Goal: Task Accomplishment & Management: Use online tool/utility

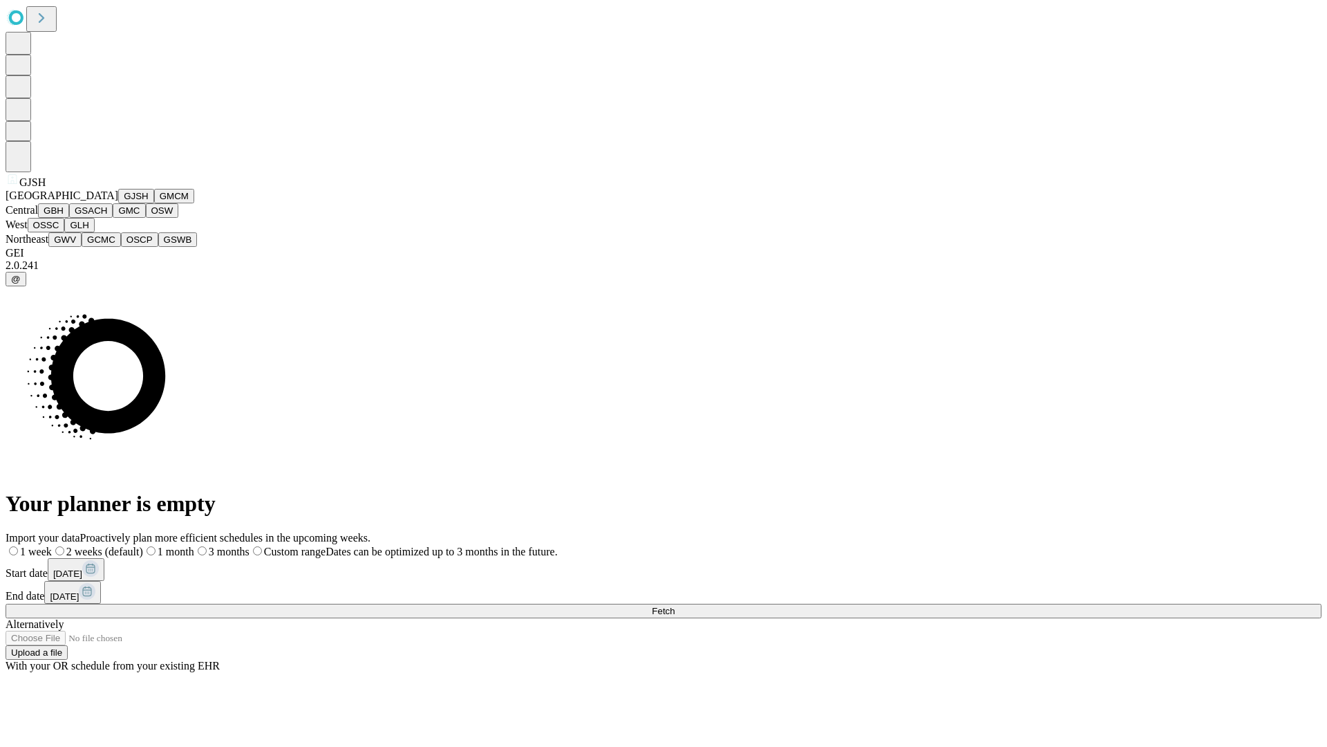
click at [118, 203] on button "GJSH" at bounding box center [136, 196] width 36 height 15
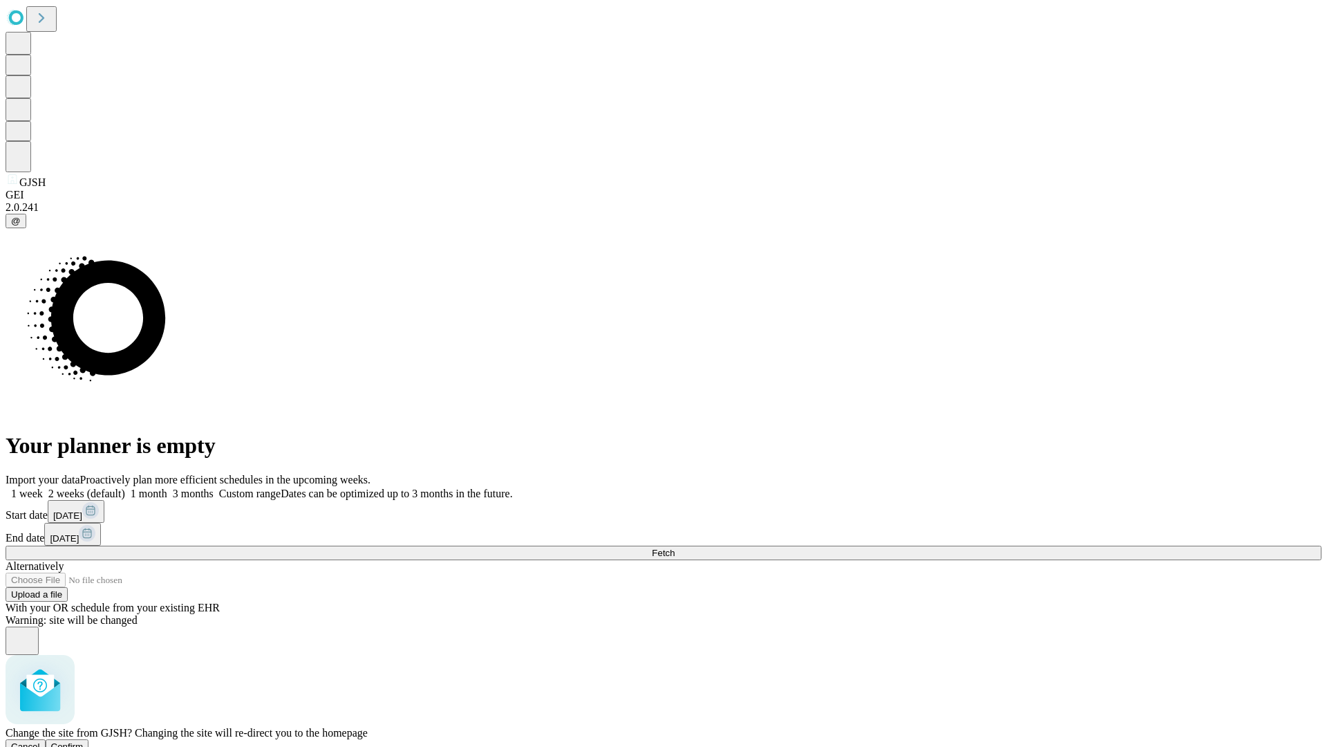
click at [84, 741] on span "Confirm" at bounding box center [67, 746] width 32 height 10
click at [167, 487] on label "1 month" at bounding box center [146, 493] width 42 height 12
click at [675, 548] on span "Fetch" at bounding box center [663, 553] width 23 height 10
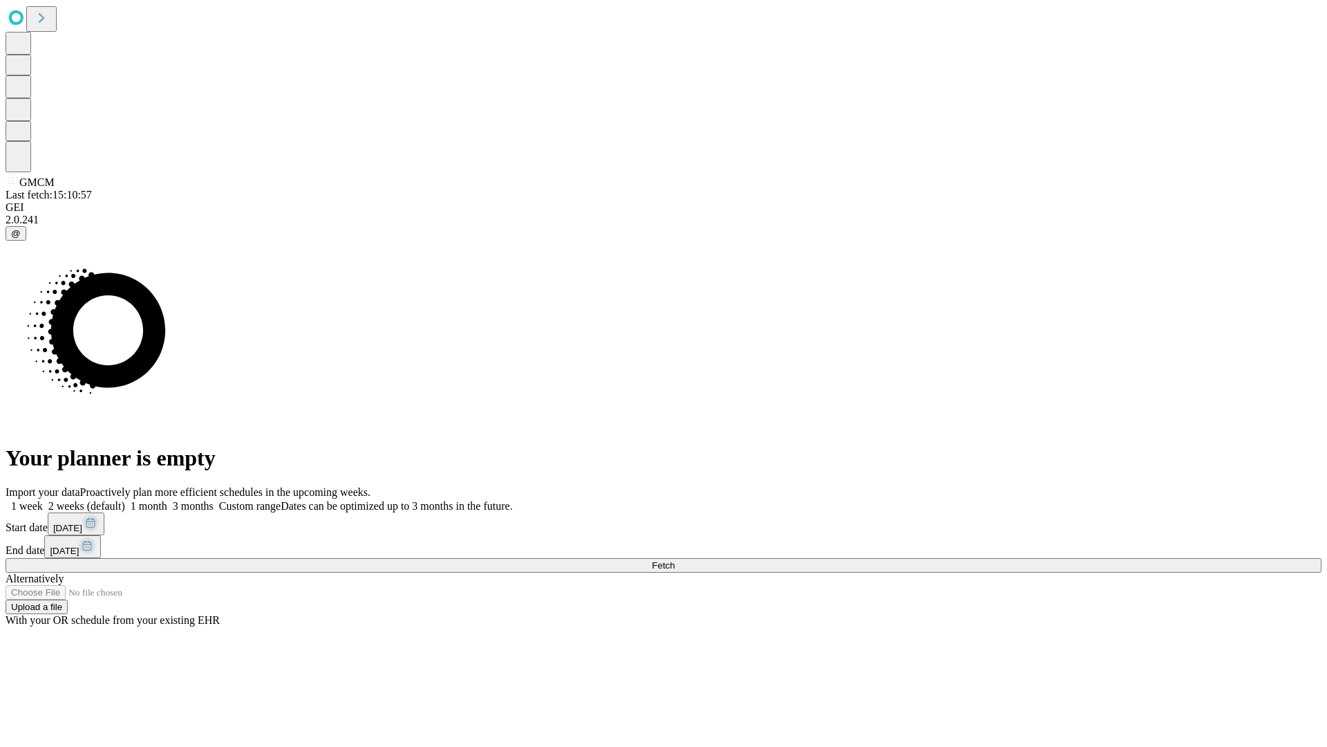
click at [167, 500] on label "1 month" at bounding box center [146, 506] width 42 height 12
click at [675, 560] on span "Fetch" at bounding box center [663, 565] width 23 height 10
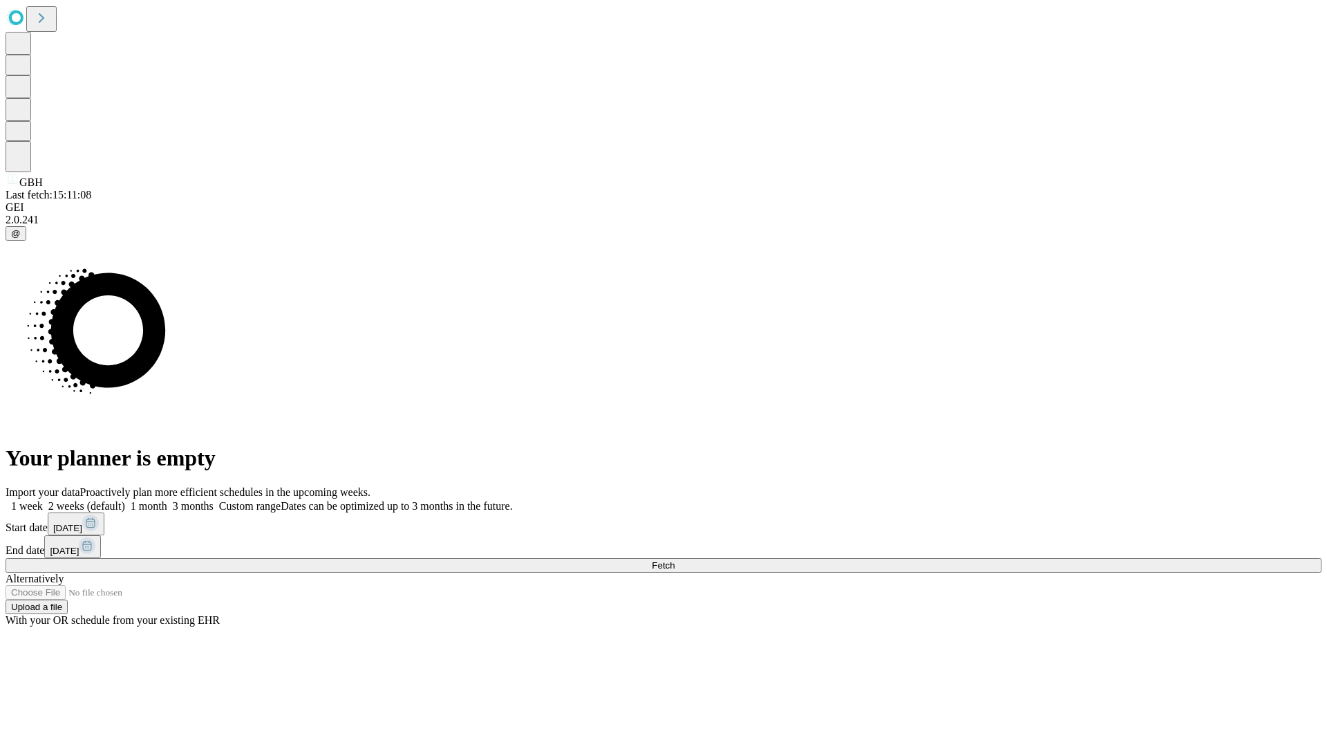
click at [675, 560] on span "Fetch" at bounding box center [663, 565] width 23 height 10
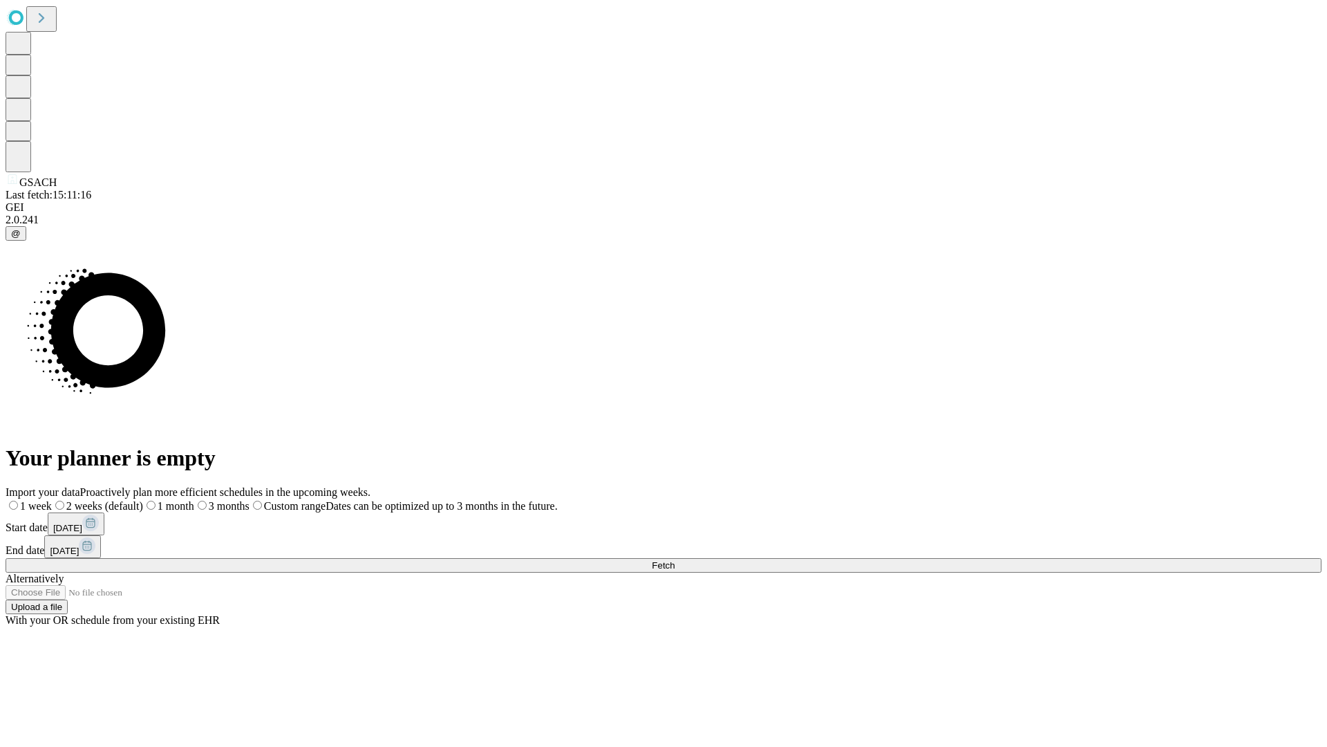
click at [194, 500] on label "1 month" at bounding box center [168, 506] width 51 height 12
click at [675, 560] on span "Fetch" at bounding box center [663, 565] width 23 height 10
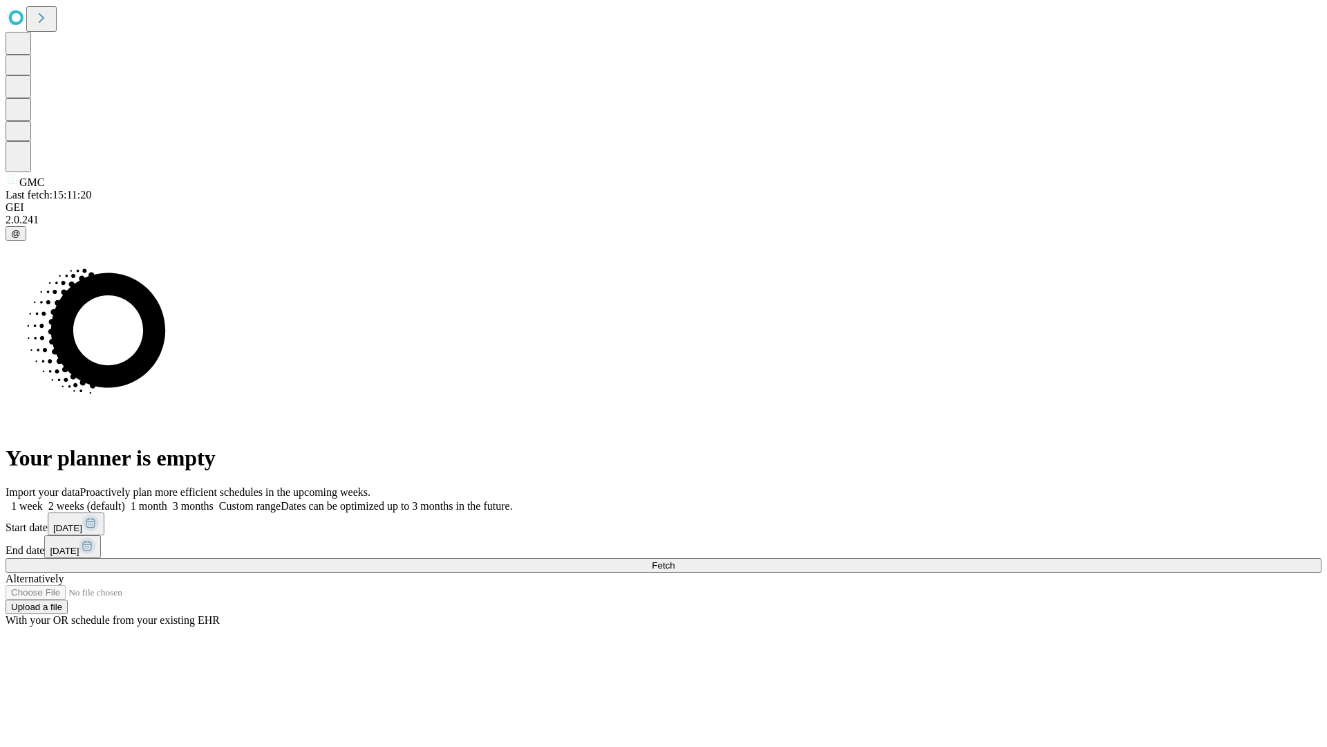
click at [675, 560] on span "Fetch" at bounding box center [663, 565] width 23 height 10
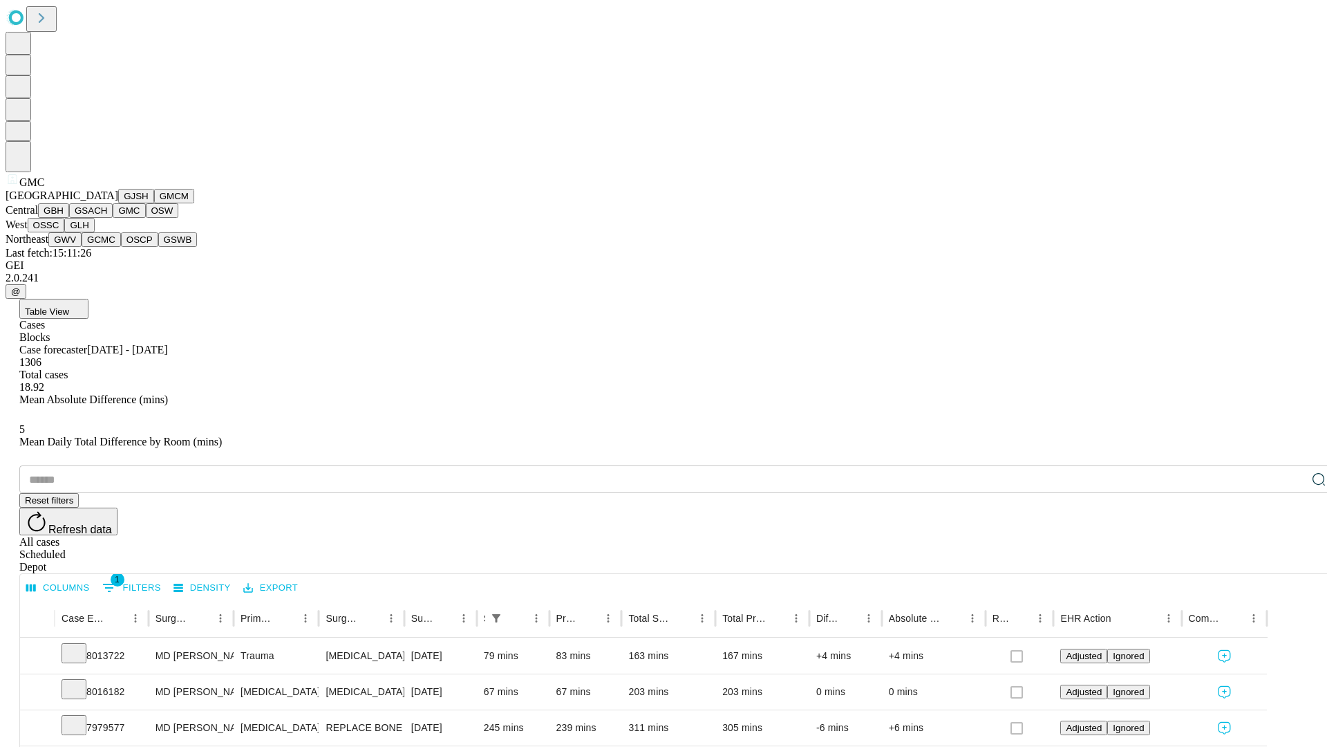
click at [146, 218] on button "OSW" at bounding box center [162, 210] width 33 height 15
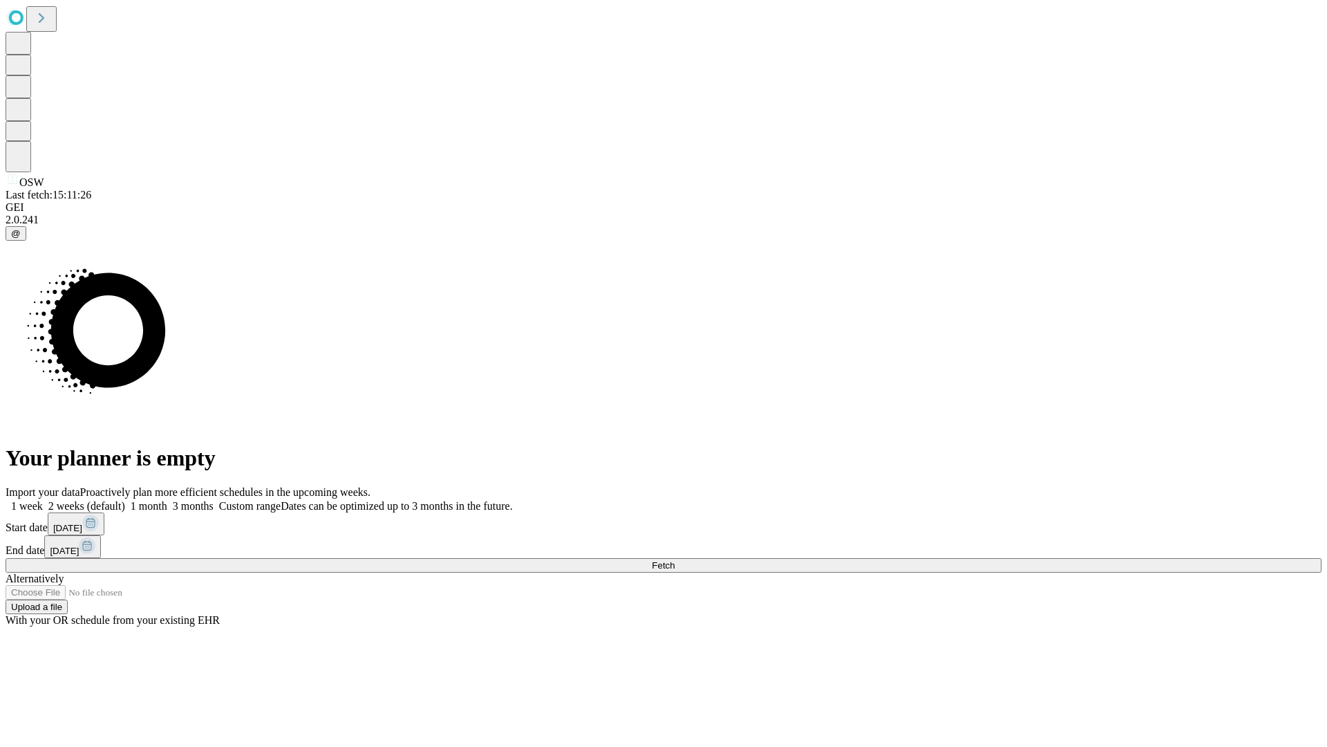
click at [167, 500] on label "1 month" at bounding box center [146, 506] width 42 height 12
click at [675, 560] on span "Fetch" at bounding box center [663, 565] width 23 height 10
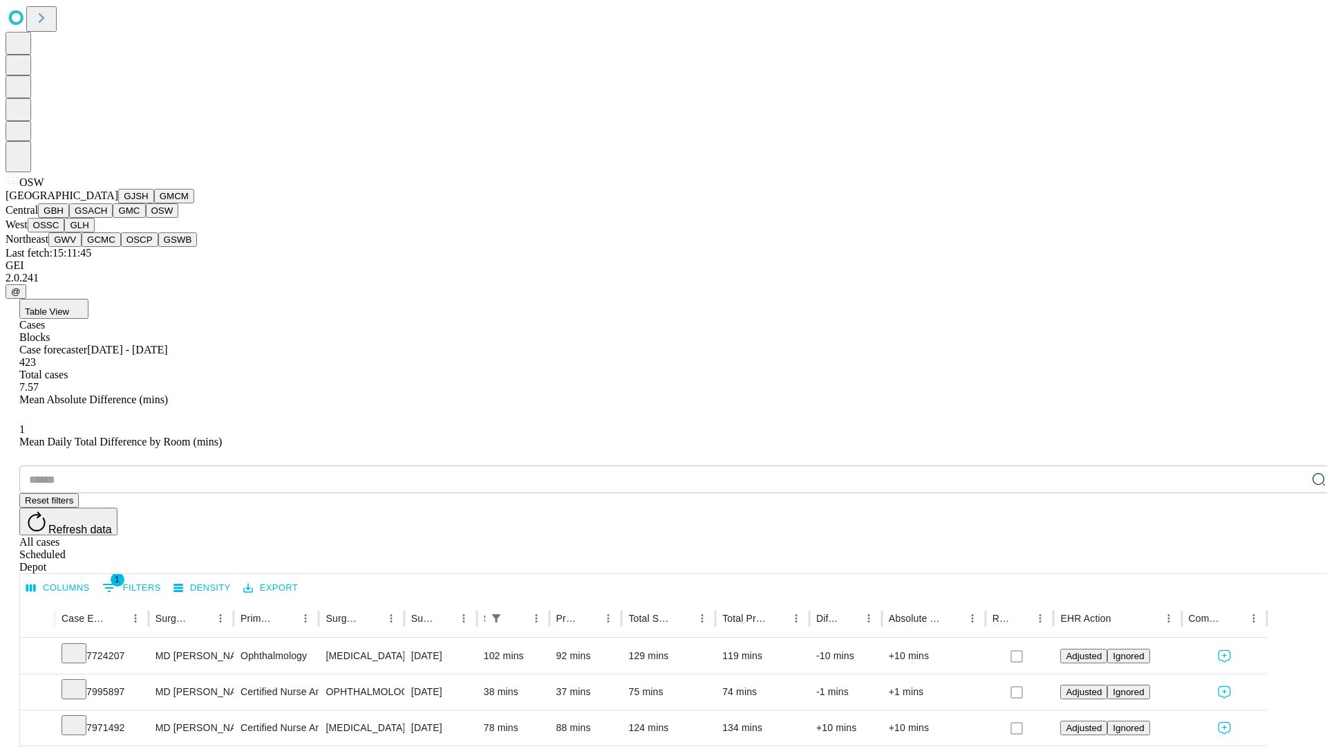
click at [65, 232] on button "OSSC" at bounding box center [46, 225] width 37 height 15
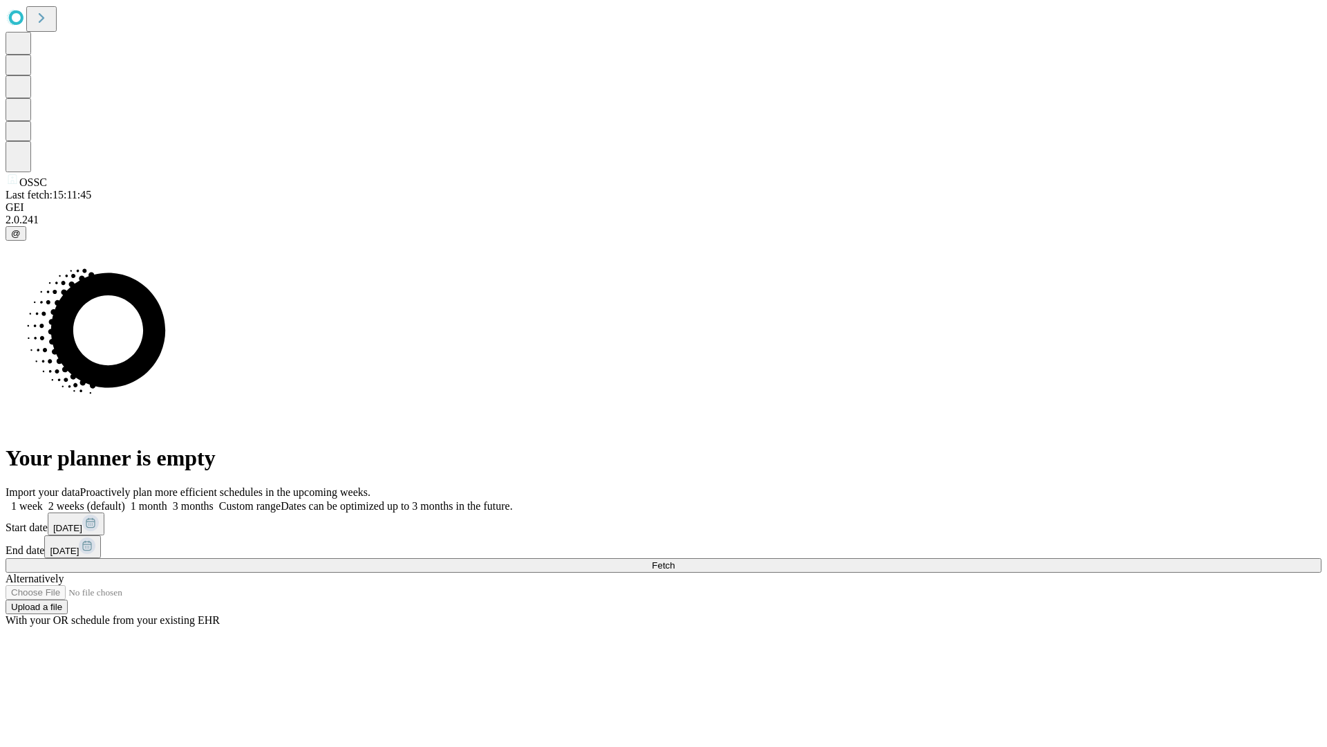
click at [167, 500] on label "1 month" at bounding box center [146, 506] width 42 height 12
click at [675, 560] on span "Fetch" at bounding box center [663, 565] width 23 height 10
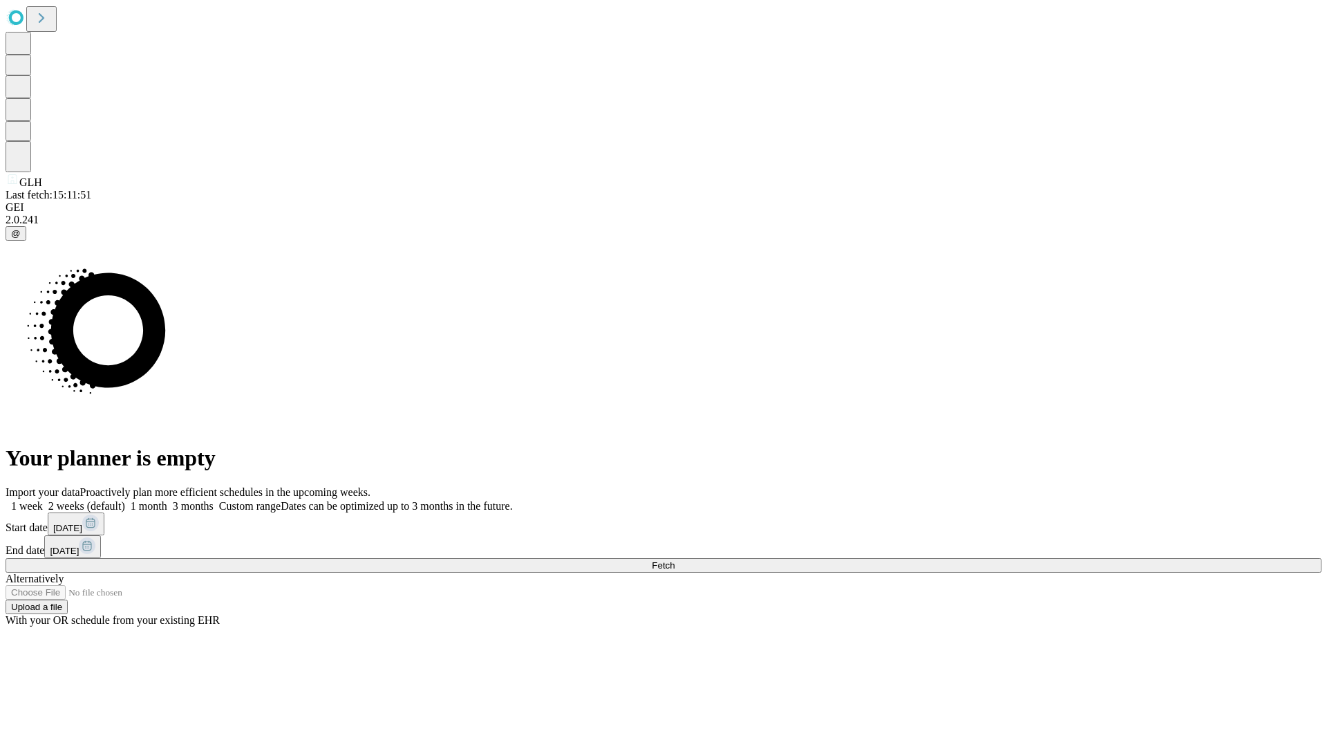
click at [675, 560] on span "Fetch" at bounding box center [663, 565] width 23 height 10
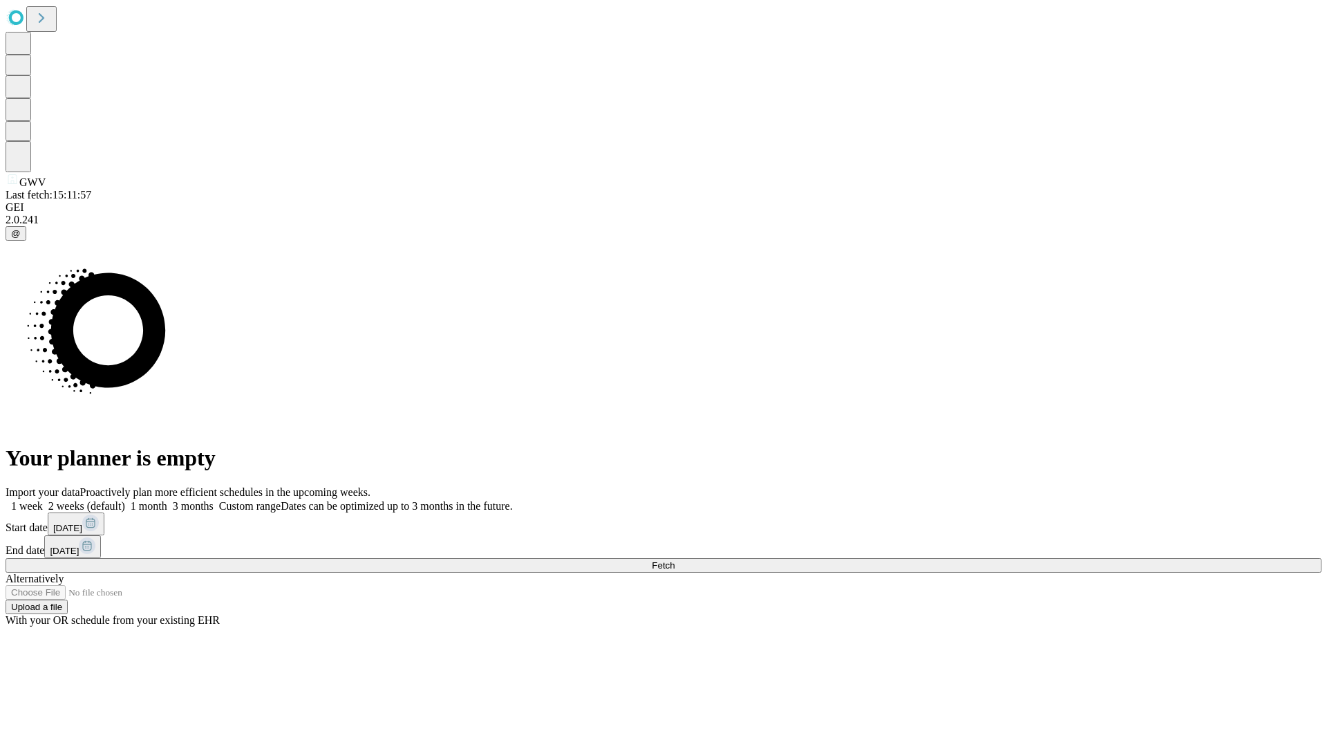
click at [167, 500] on label "1 month" at bounding box center [146, 506] width 42 height 12
click at [675, 560] on span "Fetch" at bounding box center [663, 565] width 23 height 10
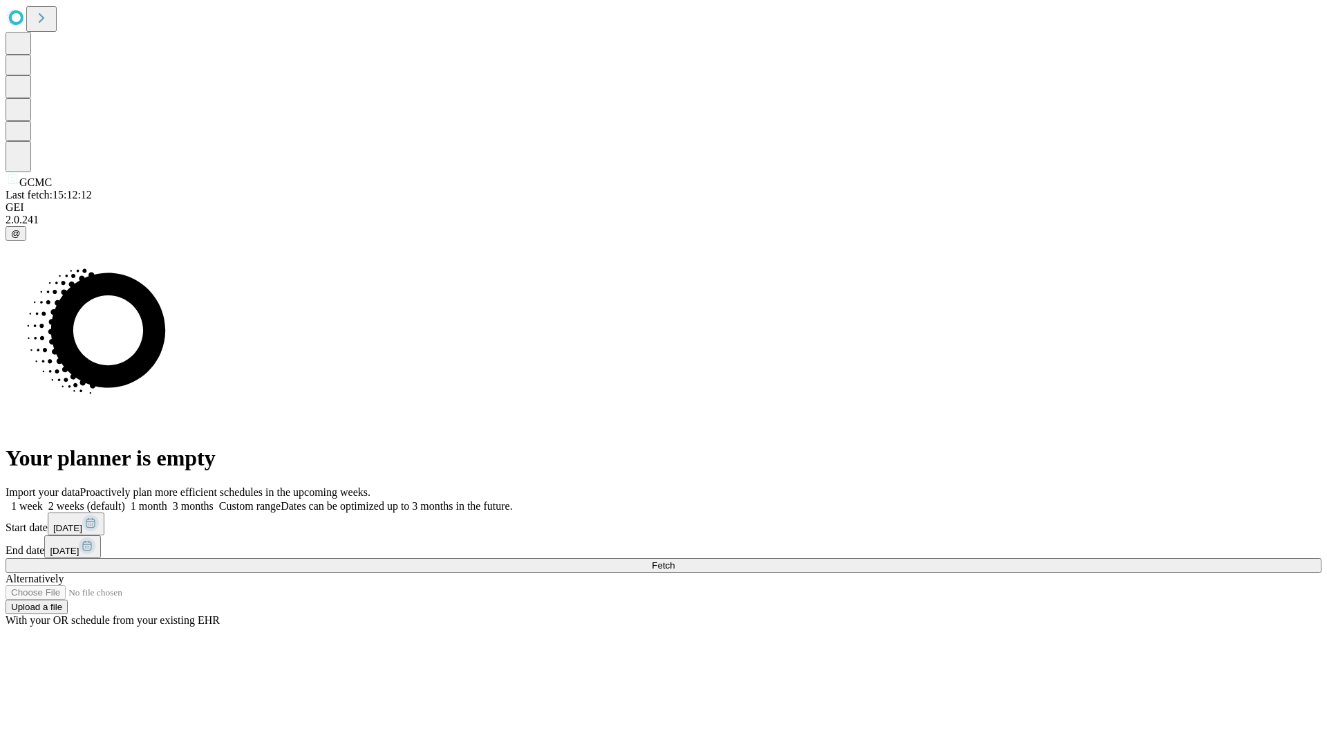
click at [167, 500] on label "1 month" at bounding box center [146, 506] width 42 height 12
click at [675, 560] on span "Fetch" at bounding box center [663, 565] width 23 height 10
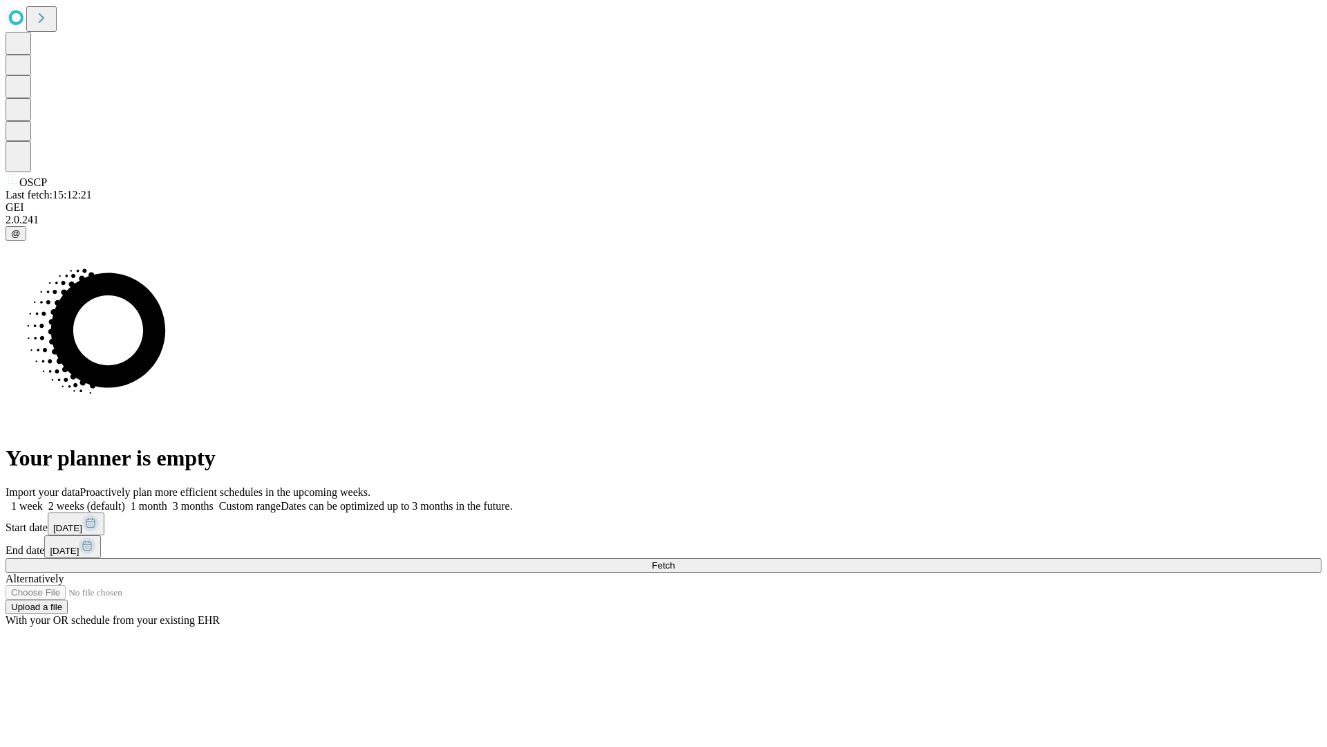
click at [167, 500] on label "1 month" at bounding box center [146, 506] width 42 height 12
click at [675, 560] on span "Fetch" at bounding box center [663, 565] width 23 height 10
